Goal: Information Seeking & Learning: Find specific page/section

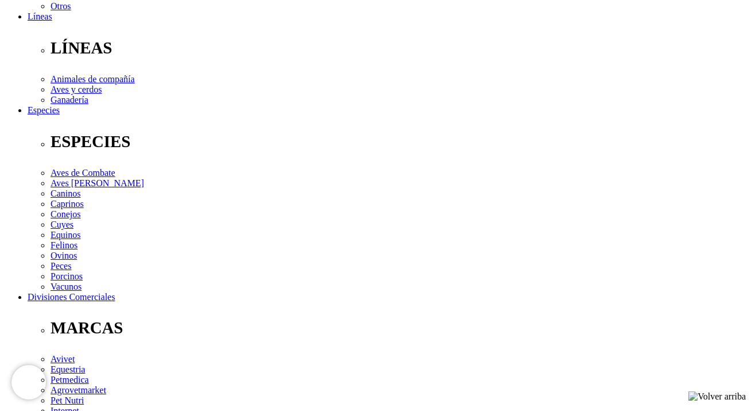
scroll to position [746, 0]
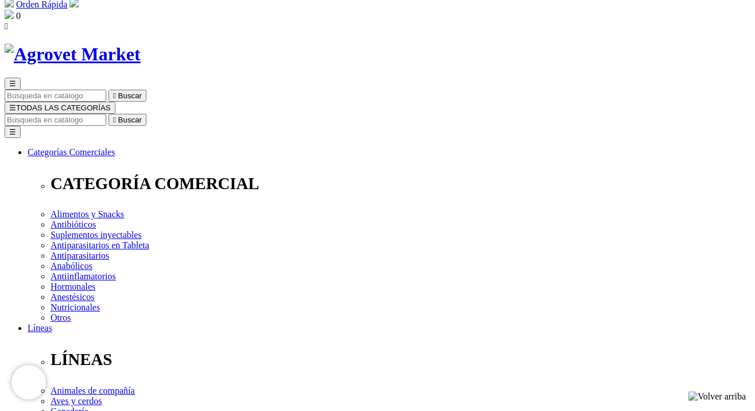
scroll to position [34, 0]
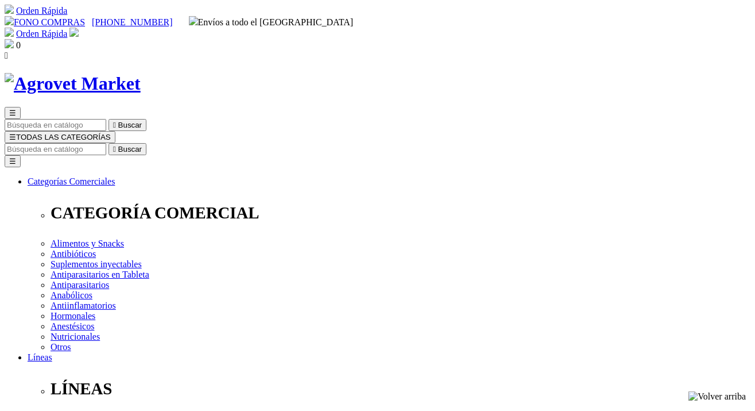
click at [106, 143] on input "Buscar" at bounding box center [56, 149] width 102 height 12
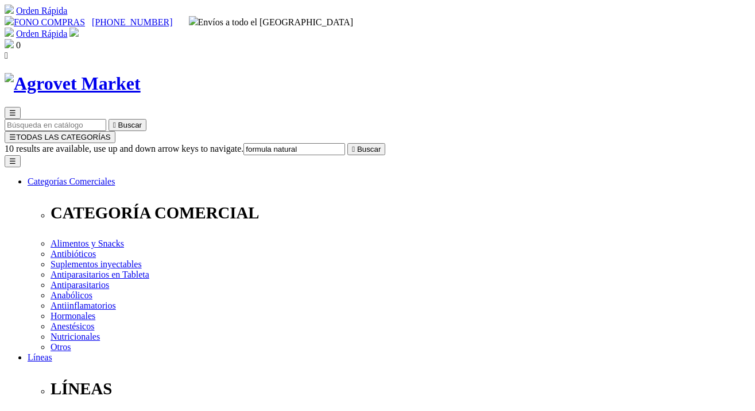
type input "formula natural"
click at [348, 143] on button " Buscar" at bounding box center [367, 149] width 38 height 12
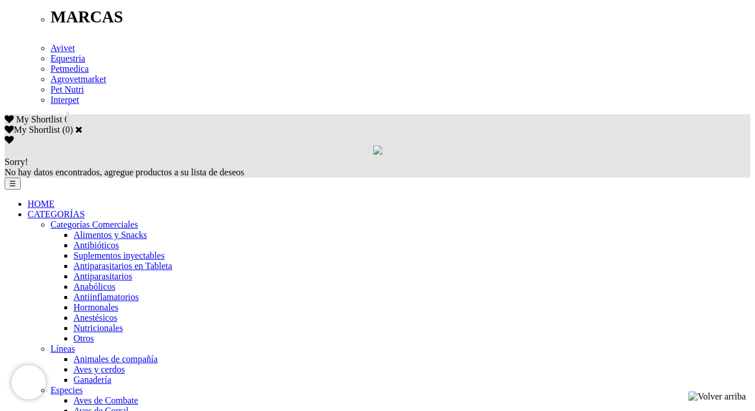
scroll to position [781, 0]
